Goal: Information Seeking & Learning: Learn about a topic

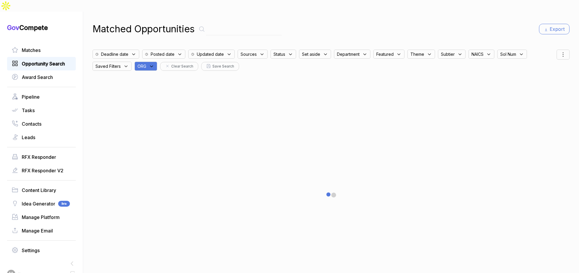
click at [50, 60] on span "Opportunity Search" at bounding box center [43, 63] width 43 height 7
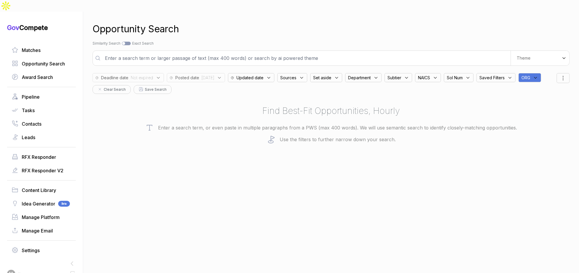
click at [541, 73] on div "ORG" at bounding box center [530, 77] width 23 height 9
click at [547, 87] on input "text" at bounding box center [558, 93] width 69 height 12
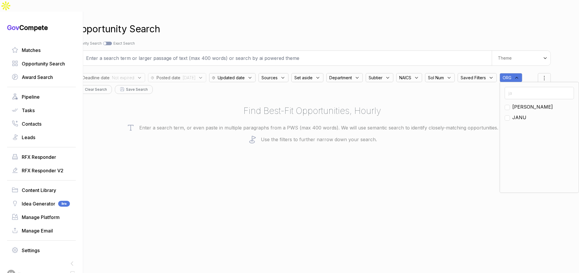
type input "ja"
click at [525, 103] on div "[PERSON_NAME]" at bounding box center [539, 106] width 69 height 7
click at [521, 103] on span "[PERSON_NAME]" at bounding box center [532, 106] width 41 height 7
checkbox input "true"
drag, startPoint x: 465, startPoint y: 112, endPoint x: 447, endPoint y: 110, distance: 18.0
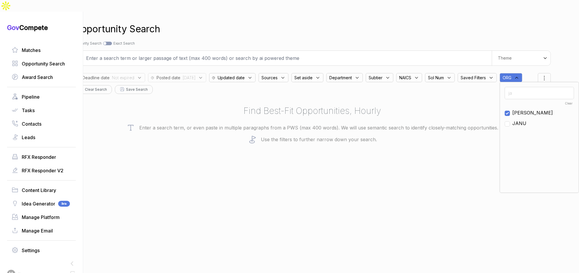
click at [464, 123] on p "Enter a search term, or even paste in multiple paragraphs from a PWS (max 400 w…" at bounding box center [312, 127] width 477 height 9
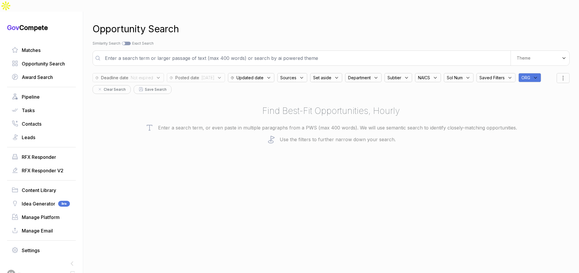
scroll to position [0, 0]
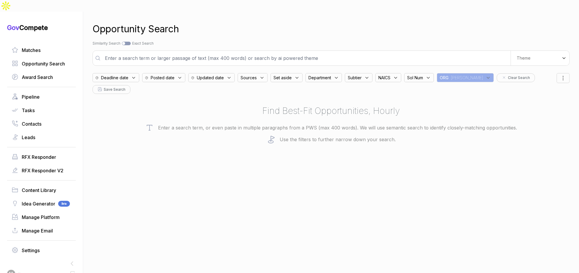
click at [211, 75] on span "Updated date" at bounding box center [210, 78] width 27 height 6
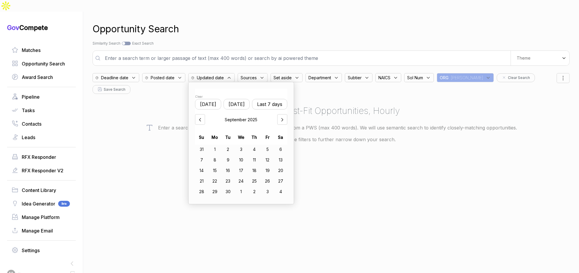
click at [166, 75] on span "Posted date" at bounding box center [163, 78] width 24 height 6
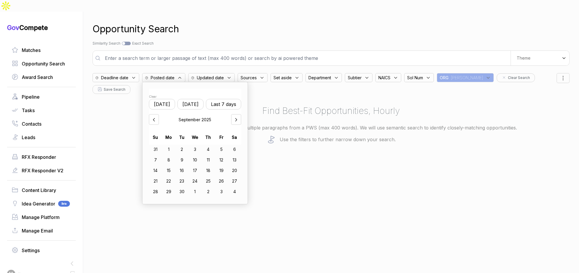
click at [203, 99] on button "Yesterday" at bounding box center [190, 104] width 26 height 11
click at [152, 114] on div at bounding box center [154, 119] width 10 height 11
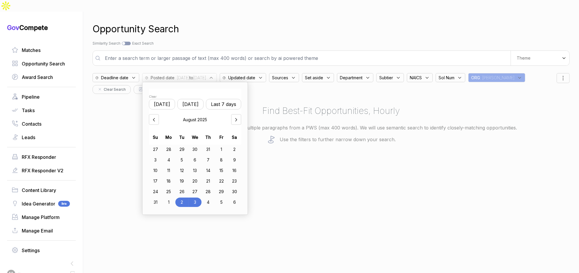
click at [337, 143] on div "Opportunity Search Search by Topic Relevance Similarity Search Search by Exact …" at bounding box center [331, 148] width 477 height 273
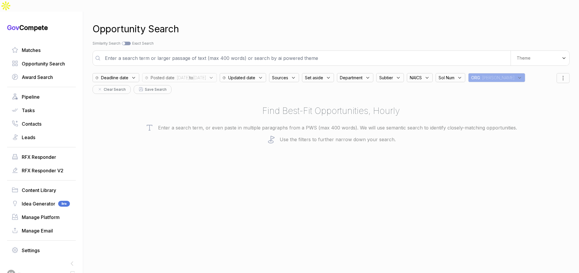
click at [299, 73] on div "Sources" at bounding box center [284, 77] width 30 height 9
drag, startPoint x: 312, startPoint y: 122, endPoint x: 302, endPoint y: 76, distance: 46.6
click at [311, 118] on ul "Select all dibbs sam ebuy custom sewp" at bounding box center [308, 144] width 69 height 88
click at [309, 52] on input "text" at bounding box center [305, 58] width 409 height 12
type input "information security"
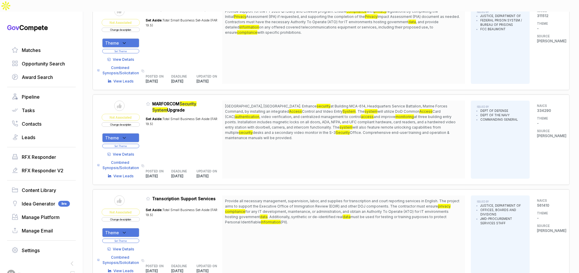
scroll to position [756, 0]
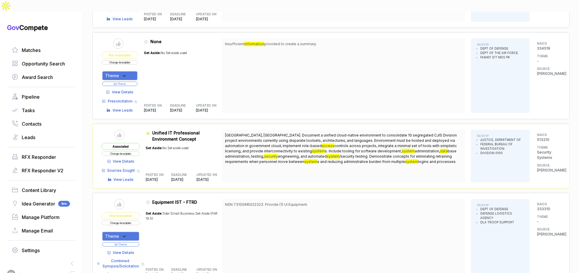
scroll to position [1633, 0]
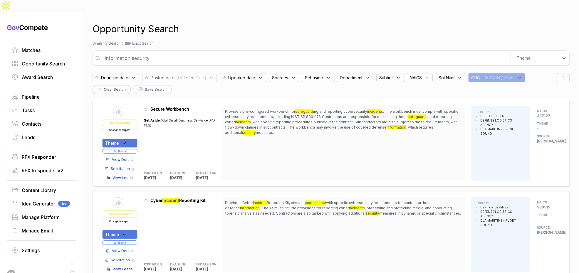
click at [299, 73] on div "Sources" at bounding box center [284, 77] width 30 height 9
drag, startPoint x: 310, startPoint y: 120, endPoint x: 319, endPoint y: 101, distance: 20.9
click at [293, 130] on span "ebuy" at bounding box center [287, 133] width 11 height 7
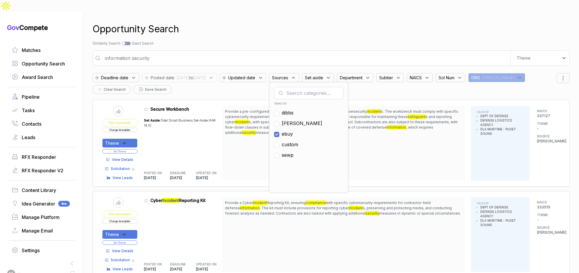
checkbox input "true"
click at [357, 22] on div "Opportunity Search" at bounding box center [331, 29] width 477 height 14
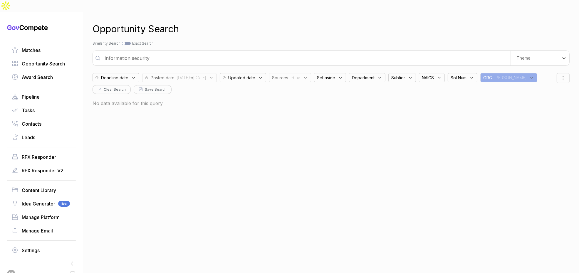
click at [129, 41] on div "Search by Topic Relevance Similarity Search Search by Exact Keyword Match Exact…" at bounding box center [331, 43] width 477 height 5
click at [129, 42] on div at bounding box center [126, 44] width 9 height 4
checkbox input "true"
click at [138, 52] on input "information security" at bounding box center [335, 58] width 465 height 12
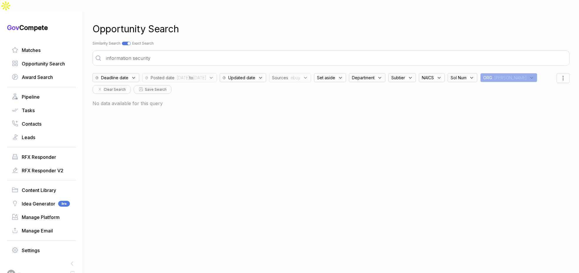
click at [138, 52] on input "information security" at bounding box center [335, 58] width 465 height 12
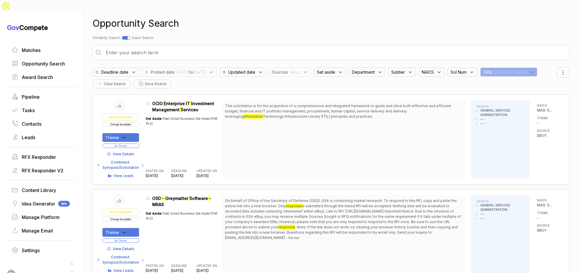
scroll to position [11, 0]
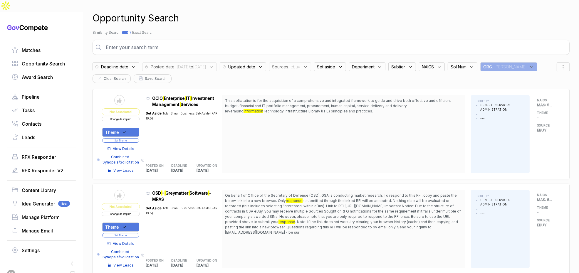
click at [135, 146] on span "View Details" at bounding box center [123, 148] width 21 height 5
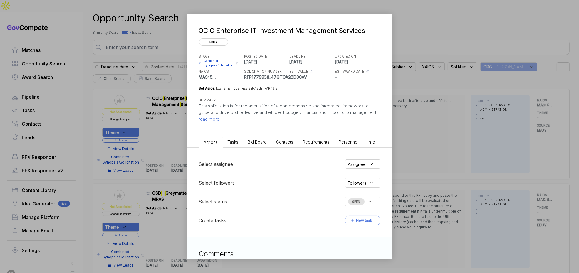
click at [262, 145] on li "Bid Board" at bounding box center [257, 142] width 29 height 11
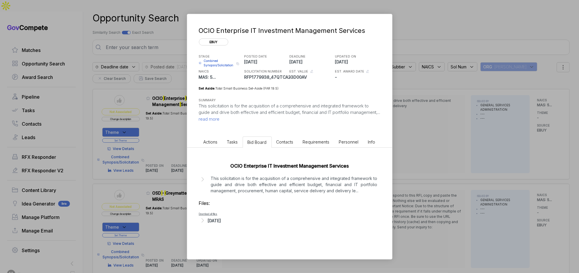
click at [221, 222] on div "[DATE]" at bounding box center [214, 221] width 13 height 6
click at [235, 194] on div "OCIO Enterprise IT Investment Management Services This solicitation is for the …" at bounding box center [289, 193] width 205 height 91
click at [241, 184] on p "This solicitation is for the acquisition of a comprehensive and integrated fram…" at bounding box center [294, 184] width 167 height 19
click at [220, 117] on span "read more" at bounding box center [209, 119] width 21 height 6
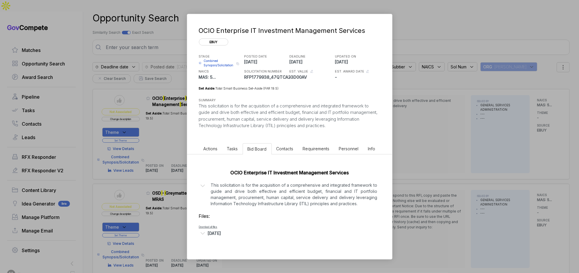
click at [430, 93] on div "OCIO Enterprise IT Investment Management Services ebuy STAGE Combined Synopsis/…" at bounding box center [289, 136] width 579 height 273
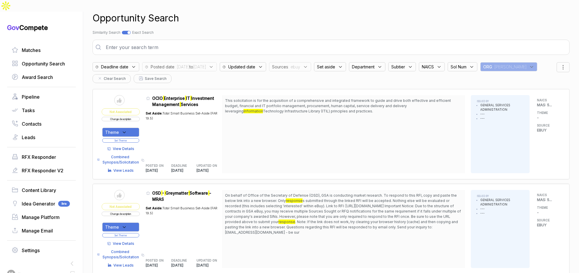
click at [118, 241] on span "View Details" at bounding box center [123, 243] width 21 height 5
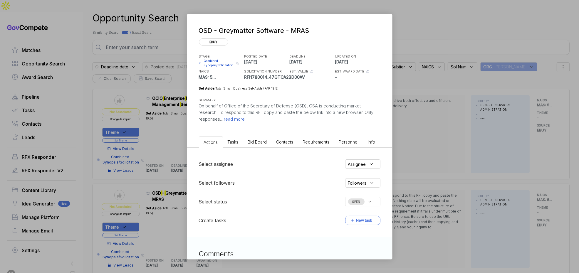
click at [265, 140] on span "Bid Board" at bounding box center [257, 142] width 19 height 5
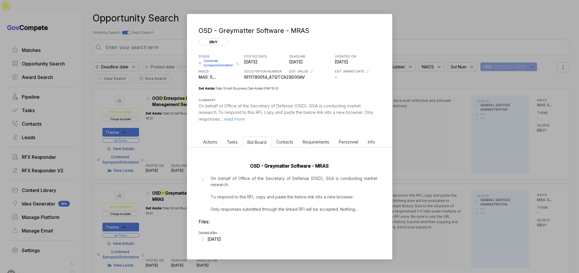
click at [220, 241] on div "[DATE]" at bounding box center [214, 239] width 13 height 6
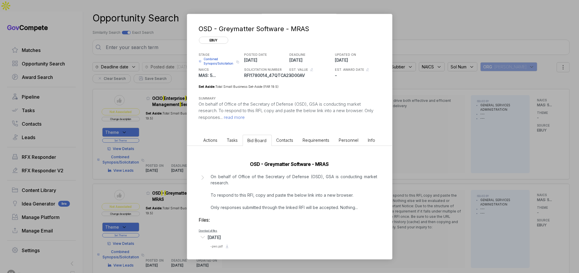
scroll to position [3, 0]
click at [214, 245] on span "- pws.pdf" at bounding box center [217, 246] width 13 height 4
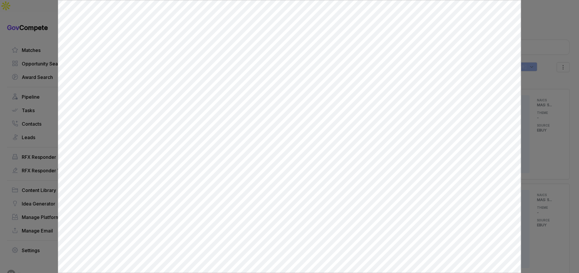
scroll to position [0, 0]
click at [523, 120] on div at bounding box center [289, 136] width 579 height 273
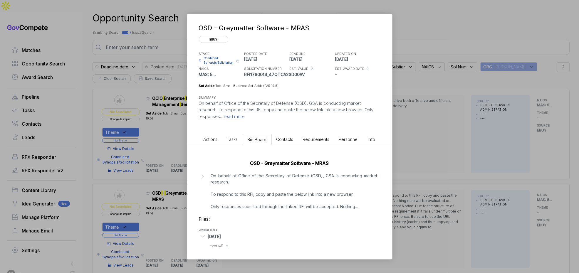
drag, startPoint x: 522, startPoint y: 122, endPoint x: 519, endPoint y: 123, distance: 3.6
click at [522, 122] on div "OSD - Greymatter Software - MRAS ebuy STAGE Combined Synopsis/Solicitation Copy…" at bounding box center [289, 136] width 579 height 273
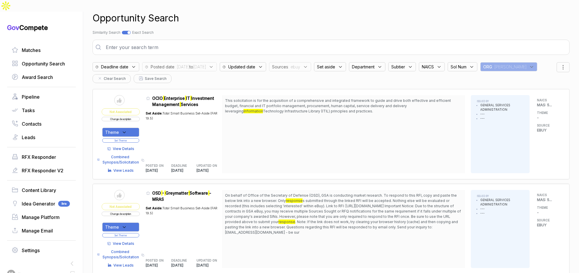
click at [127, 241] on span "View Details" at bounding box center [123, 243] width 21 height 5
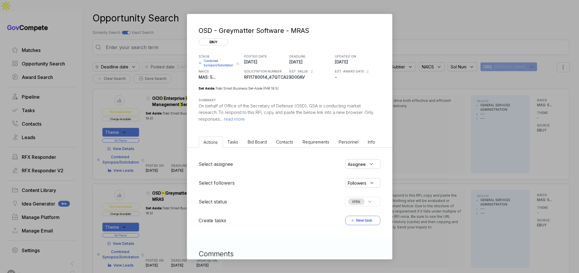
drag, startPoint x: 428, startPoint y: 145, endPoint x: 233, endPoint y: 199, distance: 203.1
click at [428, 145] on div "OSD - Greymatter Software - MRAS ebuy STAGE Combined Synopsis/Solicitation Copy…" at bounding box center [289, 136] width 579 height 273
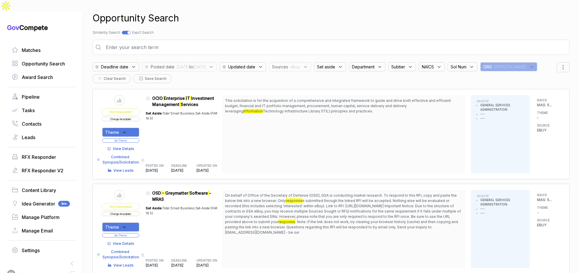
click at [127, 241] on span "View Details" at bounding box center [123, 243] width 21 height 5
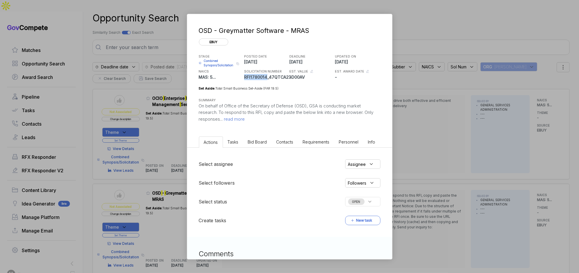
copy p "RFI1780014"
drag, startPoint x: 244, startPoint y: 76, endPoint x: 266, endPoint y: 77, distance: 21.5
click at [266, 77] on p "RFI1780014_47QTCA23D00AV" at bounding box center [266, 77] width 44 height 6
drag, startPoint x: 412, startPoint y: 101, endPoint x: 418, endPoint y: 98, distance: 7.0
click at [412, 101] on div "OSD - Greymatter Software - MRAS ebuy STAGE Combined Synopsis/Solicitation Copy…" at bounding box center [289, 136] width 579 height 273
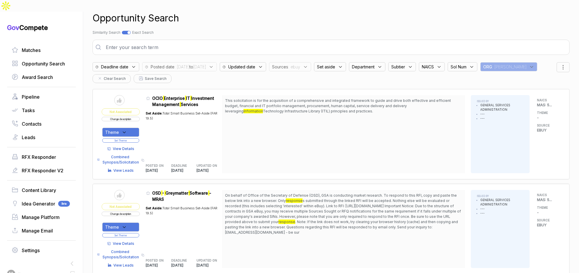
click at [128, 117] on button "Change description" at bounding box center [121, 119] width 38 height 4
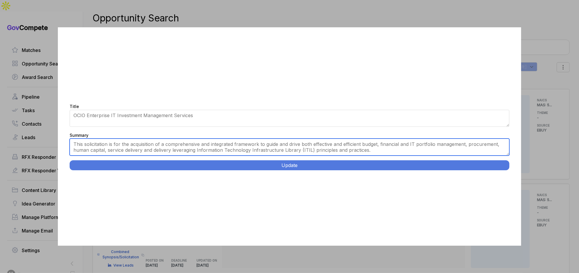
click at [195, 143] on textarea "This solicitation is for the acquisition of a comprehensive and integrated fram…" at bounding box center [290, 147] width 440 height 17
paste textarea "Enterprise IT Investment Management Services. Small Business Administration OCI…"
type textarea "Small Business Administration OCIO requires integrated frameworks leveraging IT…"
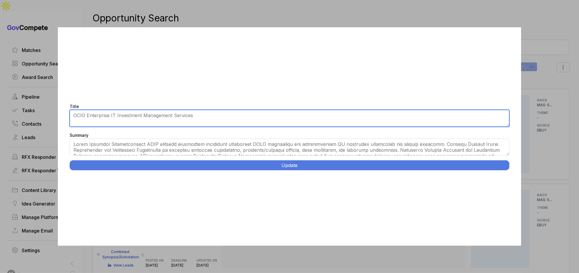
click at [216, 120] on textarea "OCIO Enterprise IT Investment Management Services" at bounding box center [290, 118] width 440 height 17
paste textarea "Enterprise IT Investment Management Services."
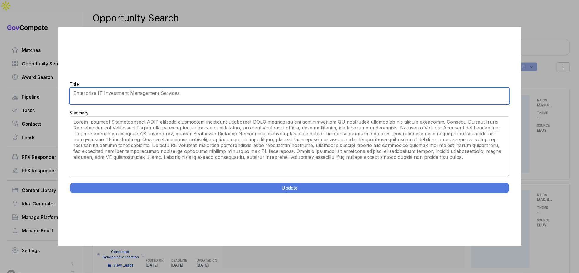
drag, startPoint x: 509, startPoint y: 155, endPoint x: 386, endPoint y: 165, distance: 123.5
click at [499, 200] on div "Title OCIO Enterprise IT Investment Management Services Summary This solicitati…" at bounding box center [289, 136] width 463 height 219
type textarea "Enterprise IT Investment Management Services"
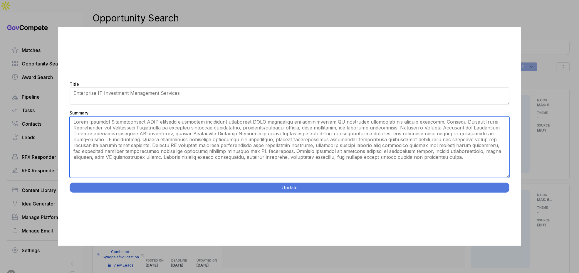
click at [293, 121] on textarea "This solicitation is for the acquisition of a comprehensive and integrated fram…" at bounding box center [290, 147] width 440 height 62
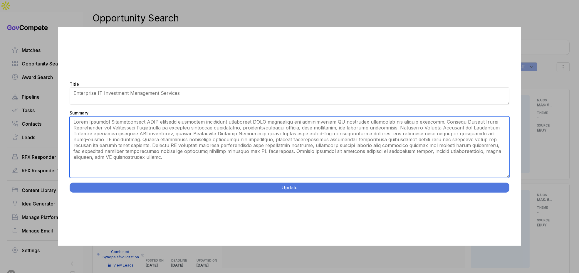
type textarea "Small Business Administration OCIO requires integrated frameworks leveraging IT…"
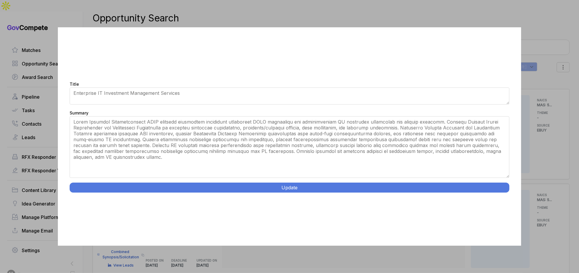
click at [285, 187] on button "Update" at bounding box center [290, 188] width 440 height 10
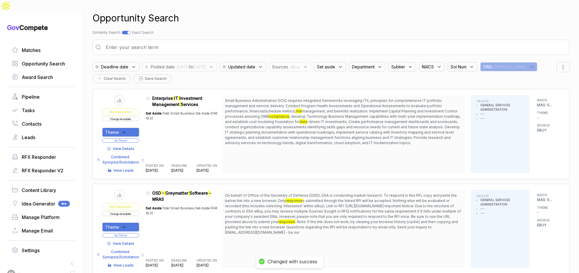
click at [131, 128] on div "Theme" at bounding box center [120, 132] width 37 height 9
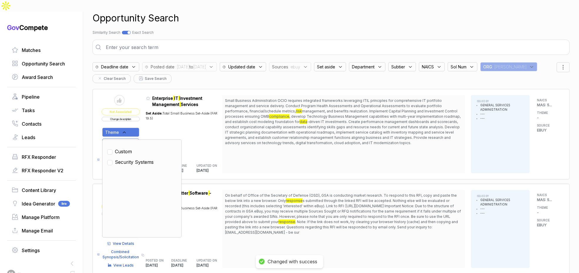
click at [129, 159] on span "Security Systems" at bounding box center [134, 162] width 39 height 7
checkbox input "true"
drag, startPoint x: 153, startPoint y: 117, endPoint x: 141, endPoint y: 126, distance: 15.7
click at [153, 117] on div "Set Aside: Total Small Business Set-Aside (FAR 19.5)" at bounding box center [184, 133] width 76 height 50
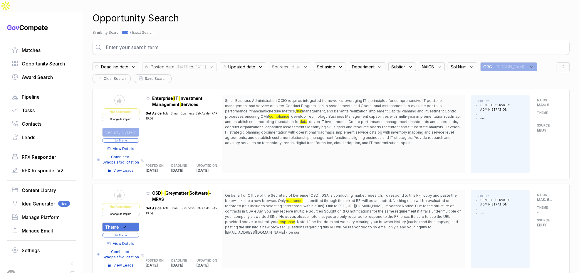
click at [139, 138] on button "Set Theme" at bounding box center [120, 140] width 37 height 4
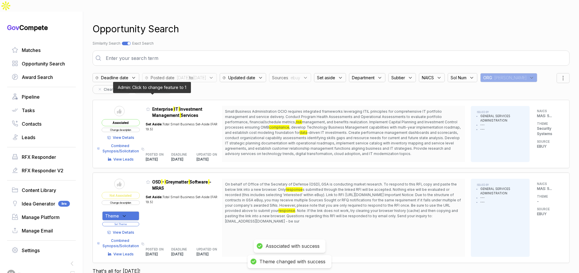
click at [150, 107] on icon at bounding box center [148, 109] width 4 height 4
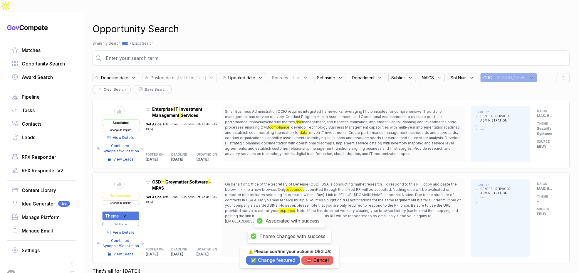
click at [275, 262] on button "✅ Change featured" at bounding box center [273, 260] width 54 height 9
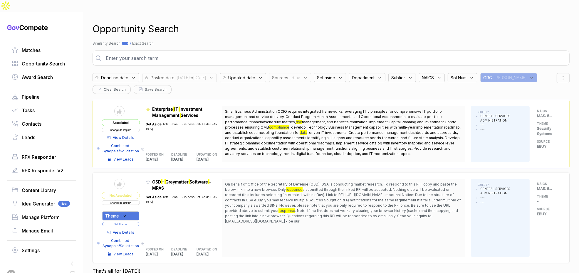
click at [131, 230] on span "View Details" at bounding box center [123, 232] width 21 height 5
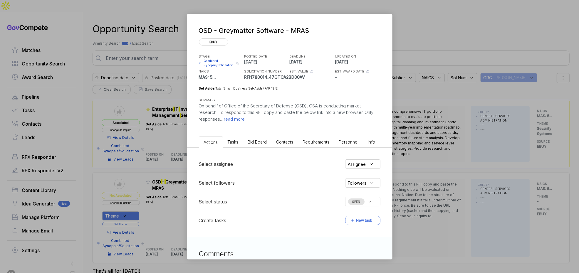
click at [244, 76] on p "RFI1780014_47QTCA23D00AV" at bounding box center [266, 77] width 44 height 6
drag, startPoint x: 244, startPoint y: 76, endPoint x: 266, endPoint y: 76, distance: 21.7
click at [266, 76] on p "RFI1780014_47QTCA23D00AV" at bounding box center [266, 77] width 44 height 6
copy p "RFI1780014"
drag, startPoint x: 450, startPoint y: 131, endPoint x: 447, endPoint y: 130, distance: 3.6
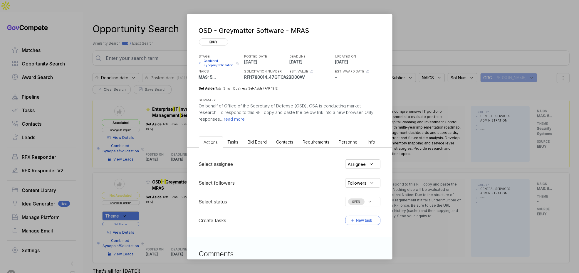
click at [450, 131] on div "OSD - Greymatter Software - MRAS ebuy STAGE Combined Synopsis/Solicitation Copy…" at bounding box center [289, 136] width 579 height 273
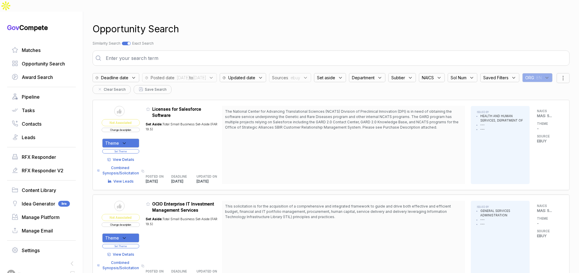
click at [130, 42] on div at bounding box center [126, 44] width 9 height 4
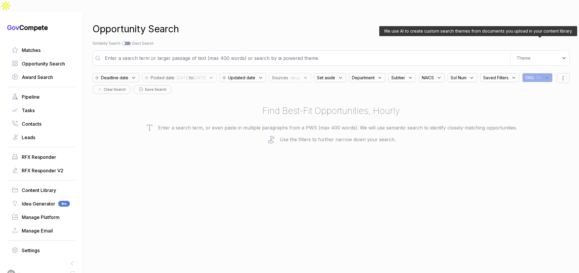
click at [541, 51] on div "Theme" at bounding box center [540, 58] width 59 height 15
drag, startPoint x: 525, startPoint y: 70, endPoint x: 450, endPoint y: 23, distance: 88.4
click at [524, 77] on span "Digital and Professional Services" at bounding box center [524, 83] width 54 height 12
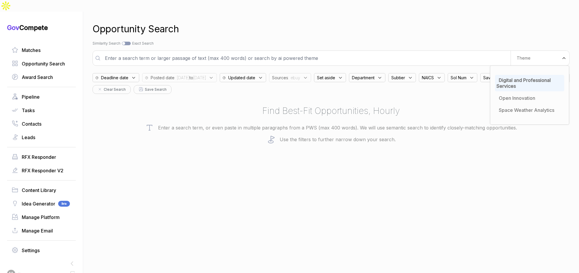
click at [447, 22] on div "Opportunity Search" at bounding box center [331, 29] width 477 height 14
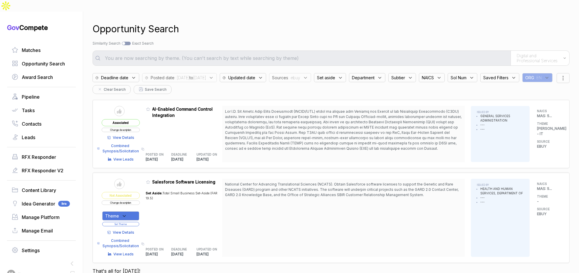
drag, startPoint x: 130, startPoint y: 32, endPoint x: 139, endPoint y: 46, distance: 17.0
click at [130, 42] on div at bounding box center [126, 44] width 9 height 4
checkbox input "true"
type input "Digital and Professional Services"
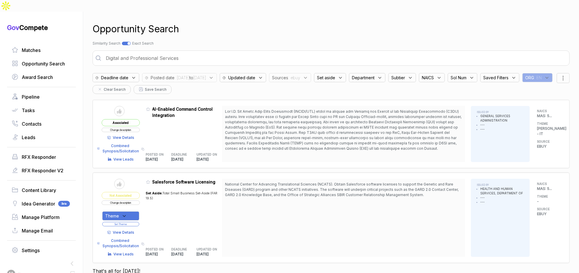
click at [140, 52] on input "Digital and Professional Services" at bounding box center [335, 58] width 465 height 12
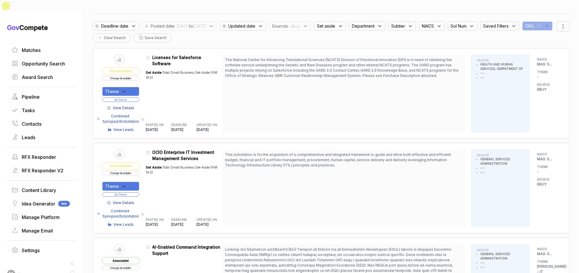
scroll to position [52, 0]
click at [46, 47] on link "Matches" at bounding box center [41, 50] width 59 height 7
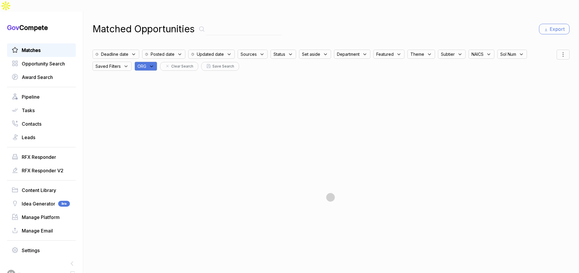
click at [152, 62] on div "ORG" at bounding box center [146, 66] width 23 height 9
click at [170, 76] on input "text" at bounding box center [174, 82] width 69 height 12
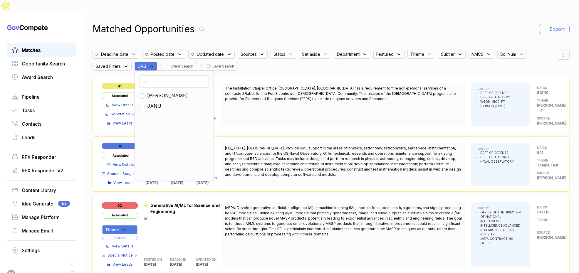
type input "ja"
click at [153, 92] on span "[PERSON_NAME]" at bounding box center [167, 95] width 41 height 7
checkbox input "true"
drag, startPoint x: 388, startPoint y: 18, endPoint x: 406, endPoint y: 24, distance: 19.2
click at [394, 22] on div "Matched Opportunities Export" at bounding box center [331, 29] width 477 height 14
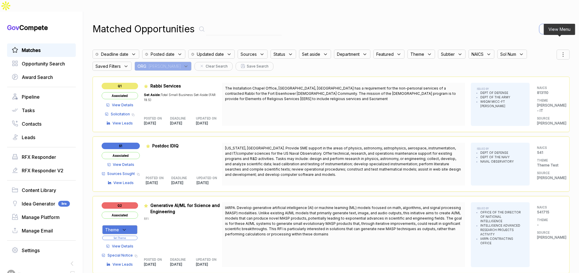
drag, startPoint x: 560, startPoint y: 42, endPoint x: 558, endPoint y: 46, distance: 4.5
click at [560, 51] on icon at bounding box center [563, 54] width 7 height 7
click at [540, 76] on span "Sorting" at bounding box center [544, 79] width 14 height 6
drag, startPoint x: 533, startPoint y: 73, endPoint x: 497, endPoint y: 27, distance: 59.2
click at [533, 84] on div at bounding box center [535, 86] width 9 height 4
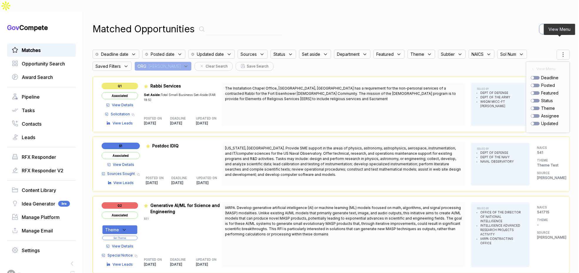
checkbox input "true"
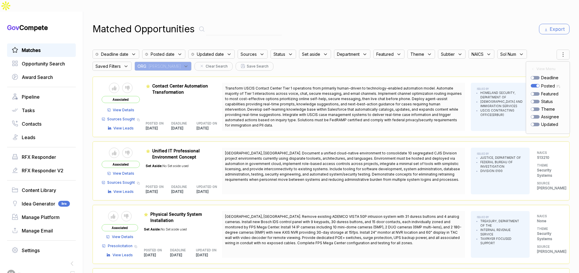
click at [492, 22] on div "Matched Opportunities Export" at bounding box center [331, 29] width 477 height 14
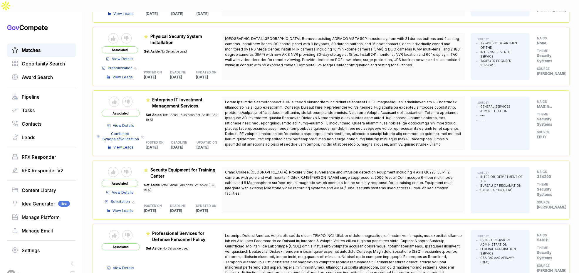
scroll to position [197, 0]
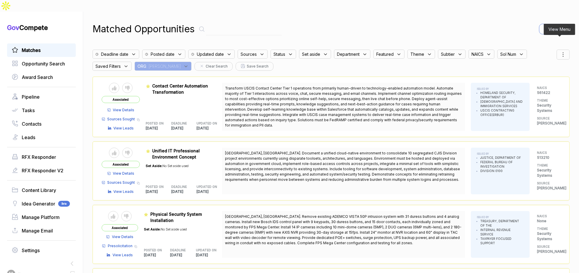
click at [560, 51] on icon at bounding box center [563, 54] width 7 height 7
click at [531, 84] on div at bounding box center [535, 86] width 9 height 4
checkbox input "true"
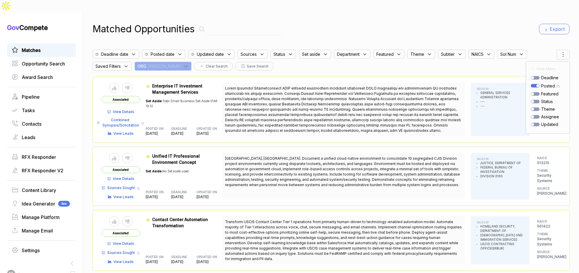
click at [421, 22] on div "Matched Opportunities Export" at bounding box center [331, 29] width 477 height 14
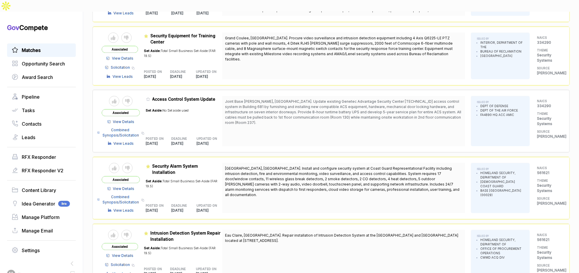
scroll to position [461, 0]
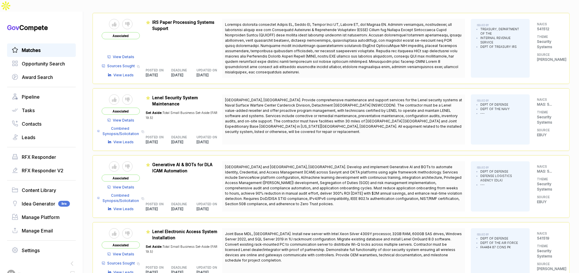
scroll to position [1123, 0]
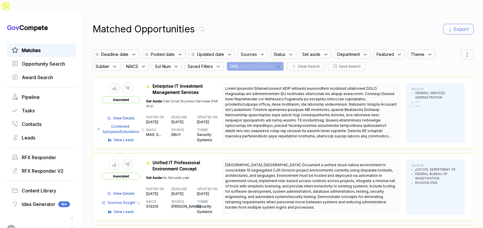
click at [371, 22] on div "Matched Opportunities Export" at bounding box center [283, 29] width 381 height 14
click at [73, 214] on icon at bounding box center [72, 218] width 8 height 8
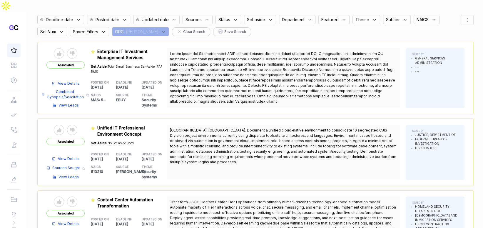
scroll to position [42, 0]
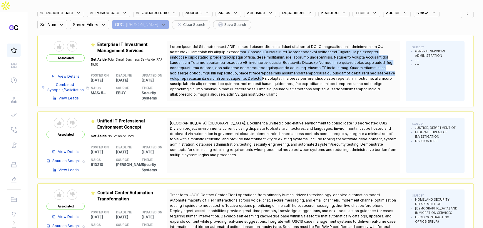
drag, startPoint x: 224, startPoint y: 39, endPoint x: 229, endPoint y: 65, distance: 26.7
click at [229, 65] on span at bounding box center [282, 70] width 225 height 52
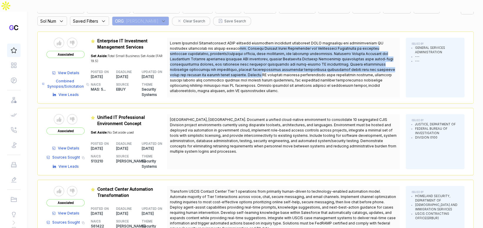
scroll to position [46, 0]
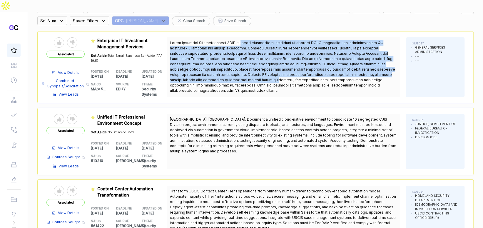
drag, startPoint x: 237, startPoint y: 30, endPoint x: 237, endPoint y: 67, distance: 36.4
click at [237, 67] on span at bounding box center [282, 67] width 225 height 52
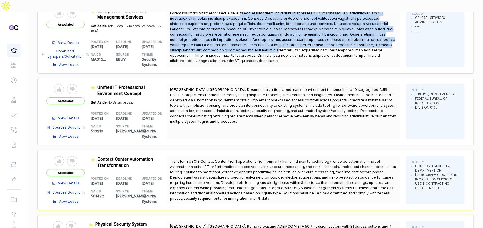
scroll to position [81, 0]
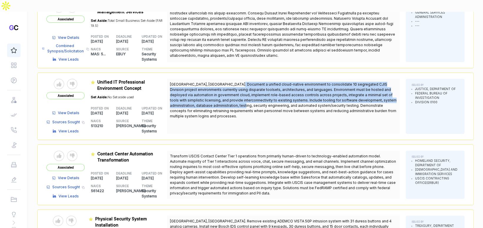
drag, startPoint x: 234, startPoint y: 73, endPoint x: 239, endPoint y: 94, distance: 22.1
click at [239, 94] on span "[GEOGRAPHIC_DATA], [GEOGRAPHIC_DATA]. Document a unified cloud-native environme…" at bounding box center [283, 100] width 227 height 36
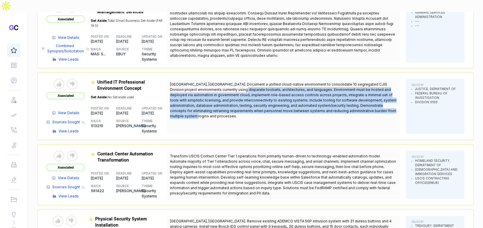
drag, startPoint x: 240, startPoint y: 108, endPoint x: 230, endPoint y: 79, distance: 30.9
click at [230, 79] on div "[GEOGRAPHIC_DATA], [GEOGRAPHIC_DATA]. Document a unified cloud-native environme…" at bounding box center [283, 106] width 233 height 55
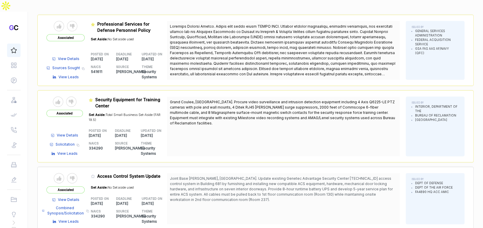
scroll to position [423, 0]
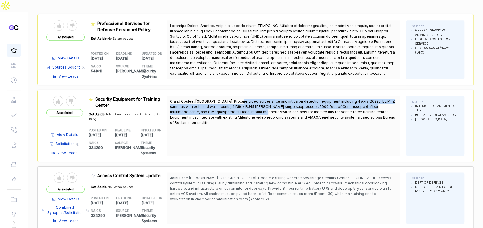
drag, startPoint x: 239, startPoint y: 90, endPoint x: 243, endPoint y: 101, distance: 12.0
click at [243, 101] on span "Grand Coulee, [GEOGRAPHIC_DATA]. Procure video surveillance and intrusion detec…" at bounding box center [283, 112] width 227 height 26
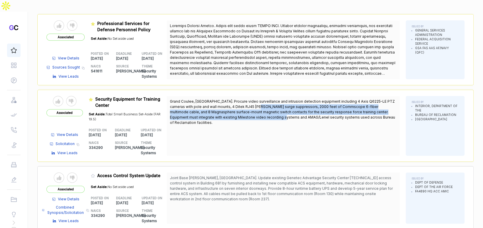
drag, startPoint x: 265, startPoint y: 105, endPoint x: 255, endPoint y: 93, distance: 16.1
click at [255, 99] on span "Grand Coulee, [GEOGRAPHIC_DATA]. Procure video surveillance and intrusion detec…" at bounding box center [282, 112] width 225 height 26
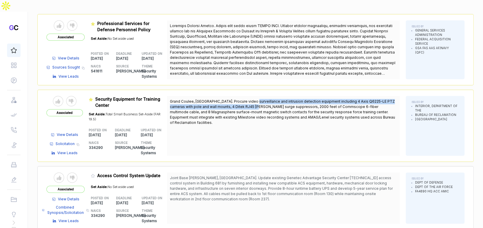
drag, startPoint x: 253, startPoint y: 90, endPoint x: 253, endPoint y: 93, distance: 3.0
click at [253, 99] on span "Grand Coulee, [GEOGRAPHIC_DATA]. Procure video surveillance and intrusion detec…" at bounding box center [283, 112] width 227 height 26
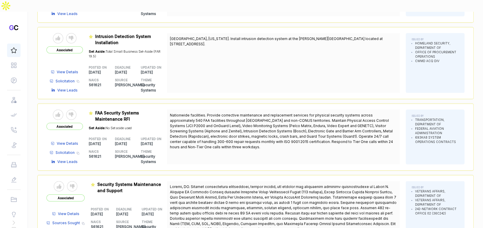
scroll to position [813, 0]
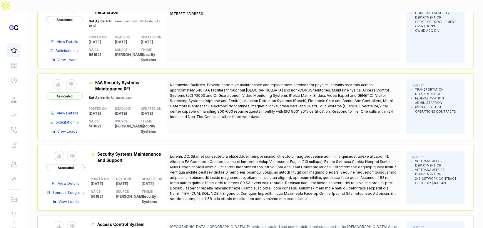
drag, startPoint x: 212, startPoint y: 64, endPoint x: 218, endPoint y: 87, distance: 23.6
click at [218, 87] on span "Nationwide facilities. Provide corrective maintenance and replacement services …" at bounding box center [281, 101] width 223 height 36
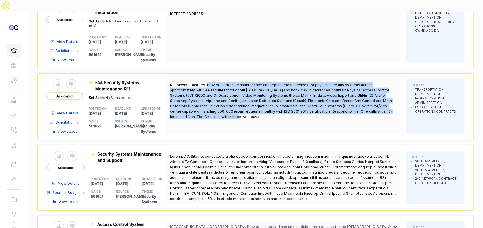
drag, startPoint x: 216, startPoint y: 95, endPoint x: 207, endPoint y: 66, distance: 30.5
click at [207, 82] on span "Nationwide facilities. Provide corrective maintenance and replacement services …" at bounding box center [283, 100] width 227 height 37
drag, startPoint x: 198, startPoint y: 65, endPoint x: 231, endPoint y: 95, distance: 44.9
click at [231, 95] on span "Nationwide facilities. Provide corrective maintenance and replacement services …" at bounding box center [283, 100] width 227 height 37
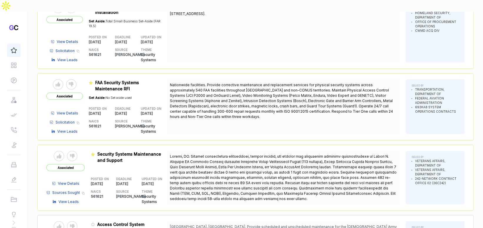
click at [78, 110] on span "View Details" at bounding box center [67, 112] width 21 height 5
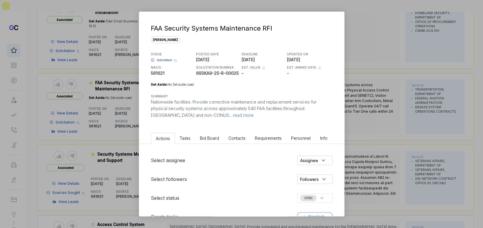
click at [207, 139] on span "Bid Board" at bounding box center [209, 137] width 19 height 5
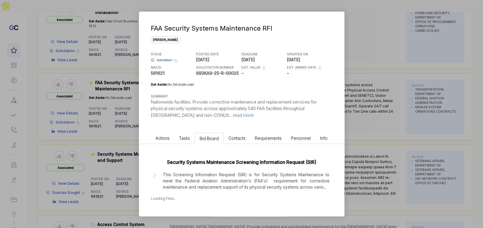
scroll to position [0, 0]
click at [262, 176] on p "This Screening Information Request (SIR) is for Security Systems Maintenance to…" at bounding box center [246, 180] width 167 height 19
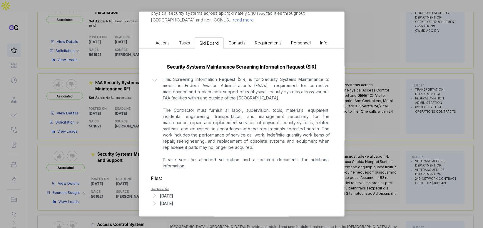
click at [173, 195] on div "[DATE]" at bounding box center [166, 195] width 13 height 6
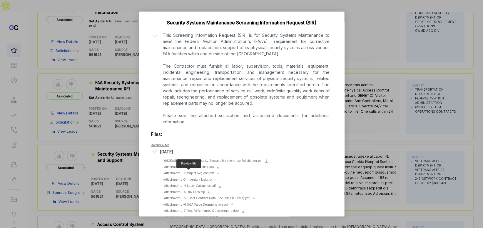
scroll to position [160, 0]
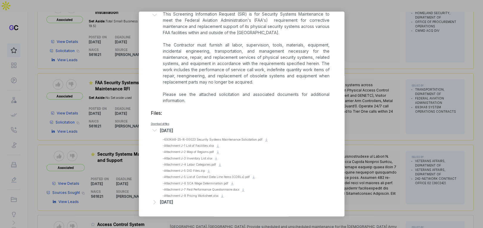
click at [173, 200] on div "[DATE]" at bounding box center [166, 202] width 13 height 6
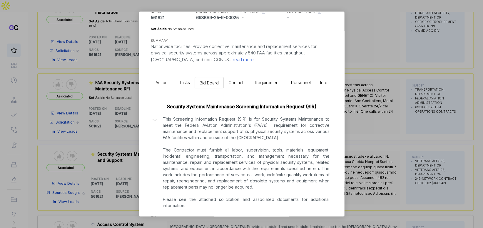
scroll to position [56, 0]
click at [130, 97] on div "FAA Security Systems Maintenance RFI [PERSON_NAME] STAGE Solicitation Copy link…" at bounding box center [241, 114] width 483 height 228
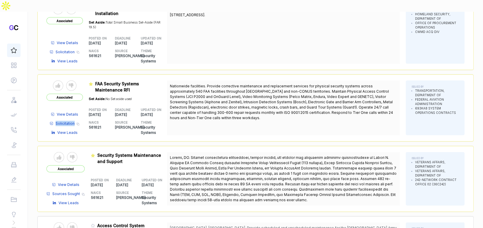
scroll to position [812, 0]
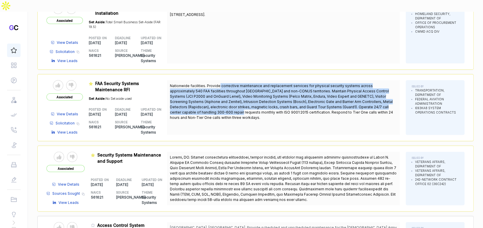
drag, startPoint x: 218, startPoint y: 67, endPoint x: 217, endPoint y: 91, distance: 24.4
click at [217, 91] on span "Nationwide facilities. Provide corrective maintenance and replacement services …" at bounding box center [281, 101] width 223 height 36
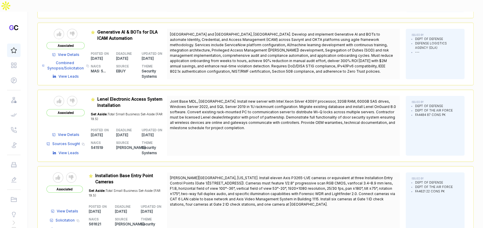
scroll to position [1379, 0]
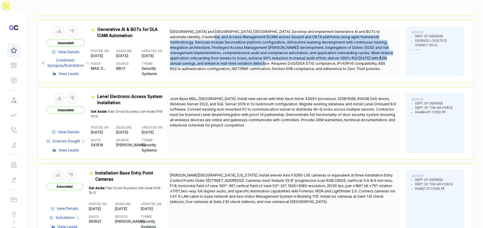
drag, startPoint x: 186, startPoint y: 16, endPoint x: 215, endPoint y: 41, distance: 38.3
click at [215, 41] on span "[GEOGRAPHIC_DATA] and [GEOGRAPHIC_DATA], [GEOGRAPHIC_DATA]. Develop and impleme…" at bounding box center [281, 49] width 223 height 41
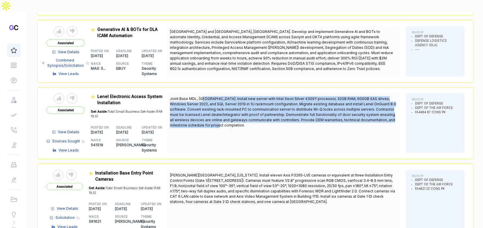
drag, startPoint x: 232, startPoint y: 78, endPoint x: 249, endPoint y: 94, distance: 23.7
click at [251, 106] on div "Joint Base MDL, [GEOGRAPHIC_DATA]. Install new server with Intel Xeon Silver 43…" at bounding box center [283, 123] width 233 height 60
click at [249, 96] on span "Joint Base MDL, [GEOGRAPHIC_DATA]. Install new server with Intel Xeon Silver 43…" at bounding box center [283, 111] width 226 height 31
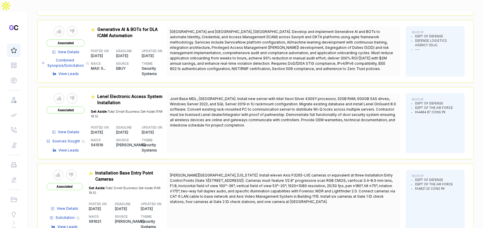
drag, startPoint x: 224, startPoint y: 74, endPoint x: 233, endPoint y: 76, distance: 9.4
click at [243, 99] on span "Joint Base MDL, [GEOGRAPHIC_DATA]. Install new server with Intel Xeon Silver 43…" at bounding box center [283, 111] width 226 height 31
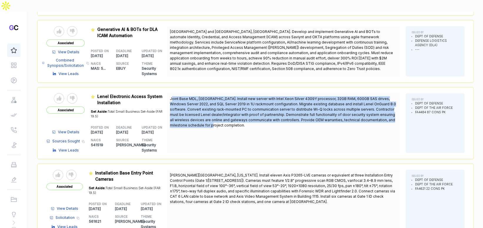
drag, startPoint x: 232, startPoint y: 73, endPoint x: 238, endPoint y: 100, distance: 27.9
click at [238, 100] on div "Joint Base MDL, [GEOGRAPHIC_DATA]. Install new server with Intel Xeon Silver 43…" at bounding box center [283, 123] width 233 height 60
